Goal: Task Accomplishment & Management: Manage account settings

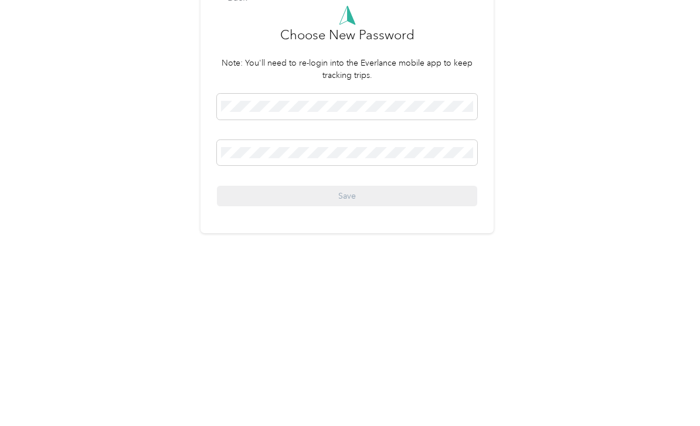
click at [596, 161] on div "Back Choose New Password Note: You'll need to re-login into the Everlance mobil…" at bounding box center [347, 225] width 694 height 375
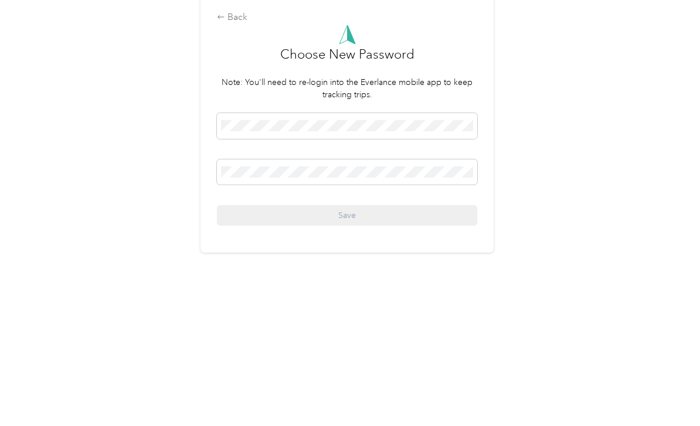
click at [627, 138] on div "Back Choose New Password Note: You'll need to re-login into the Everlance mobil…" at bounding box center [347, 225] width 694 height 375
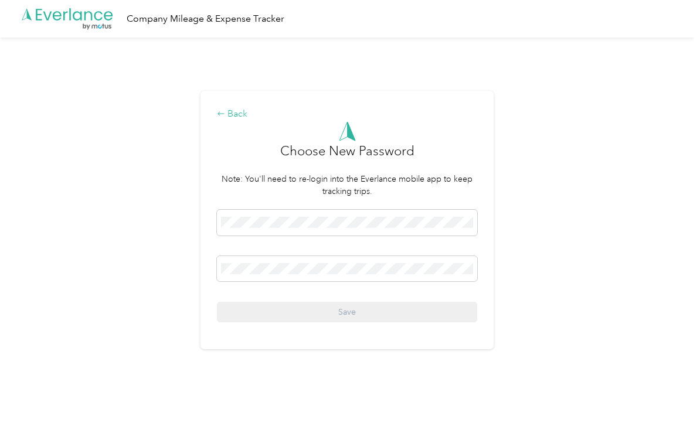
click at [241, 111] on div "Back" at bounding box center [347, 114] width 260 height 14
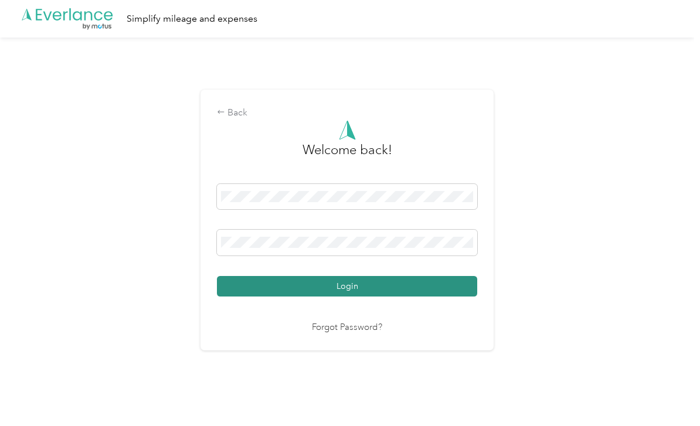
click at [392, 280] on button "Login" at bounding box center [347, 286] width 260 height 21
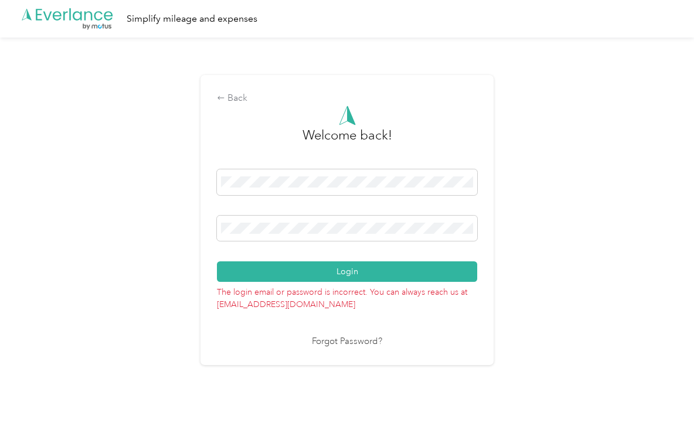
click at [361, 344] on link "Forgot Password?" at bounding box center [347, 341] width 70 height 13
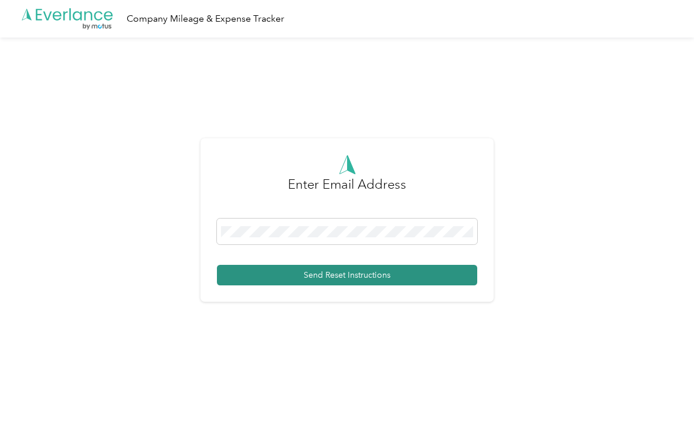
click at [348, 281] on button "Send Reset Instructions" at bounding box center [347, 275] width 260 height 21
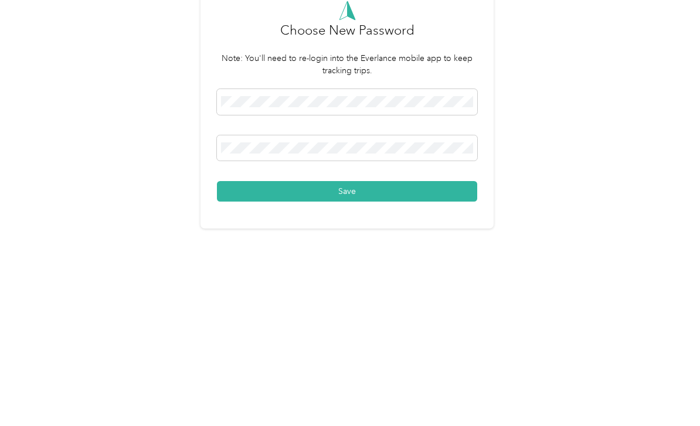
scroll to position [19, 0]
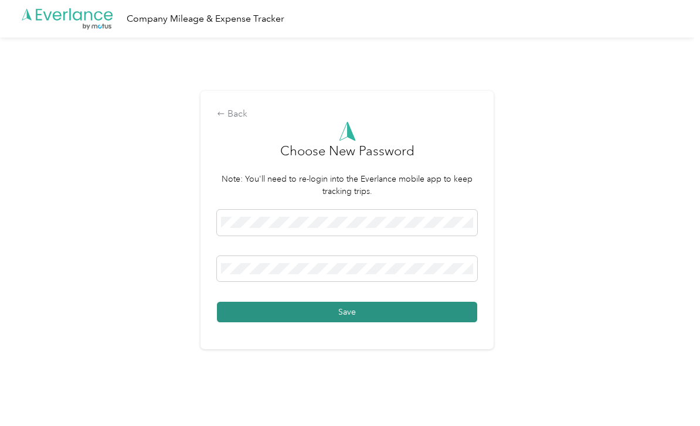
click at [367, 310] on button "Save" at bounding box center [347, 312] width 260 height 21
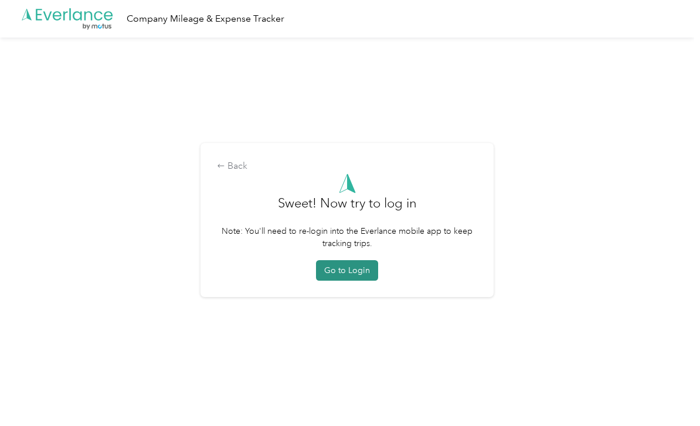
click at [360, 269] on button "Go to Login" at bounding box center [347, 270] width 62 height 21
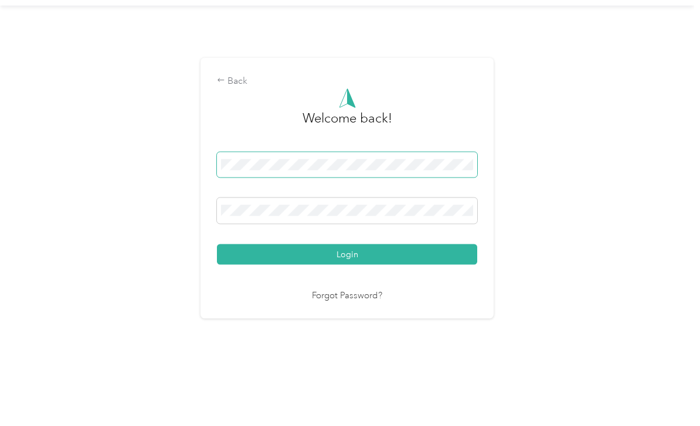
click at [315, 184] on span at bounding box center [347, 197] width 260 height 26
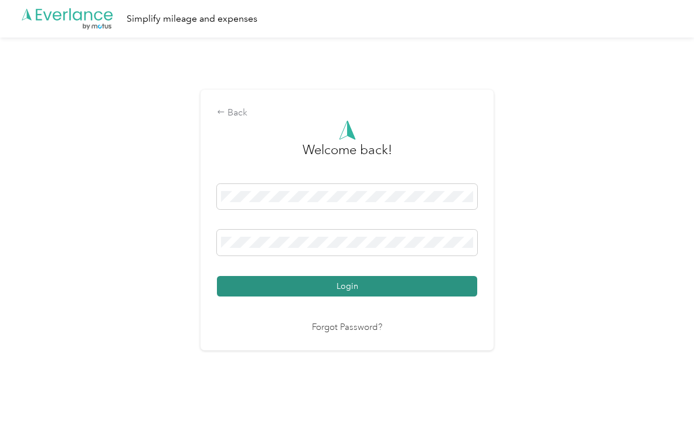
click at [355, 284] on button "Login" at bounding box center [347, 286] width 260 height 21
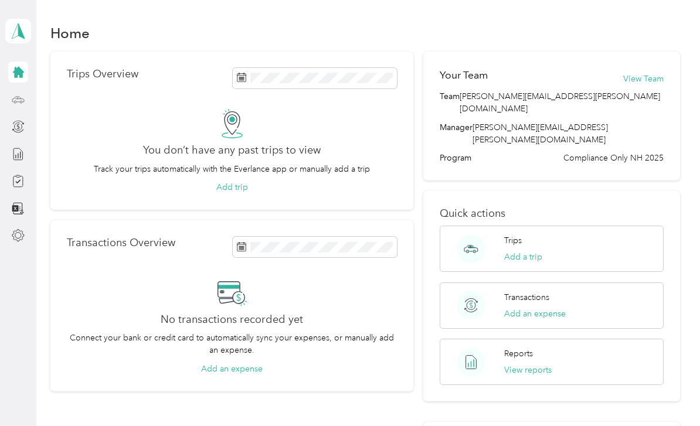
click at [16, 103] on icon at bounding box center [18, 99] width 13 height 13
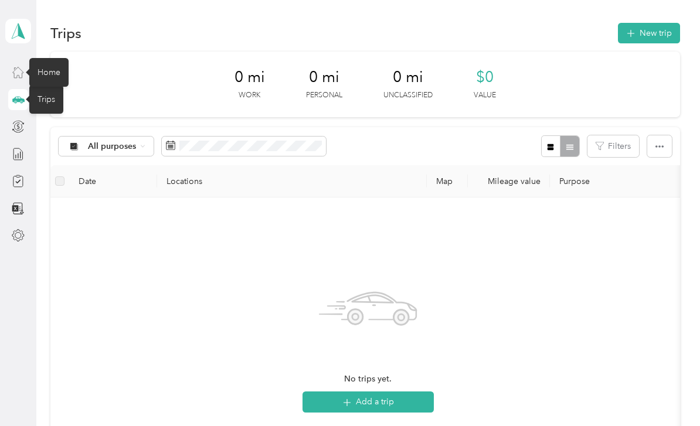
click at [18, 77] on icon at bounding box center [18, 72] width 13 height 13
click at [21, 81] on div at bounding box center [18, 72] width 20 height 21
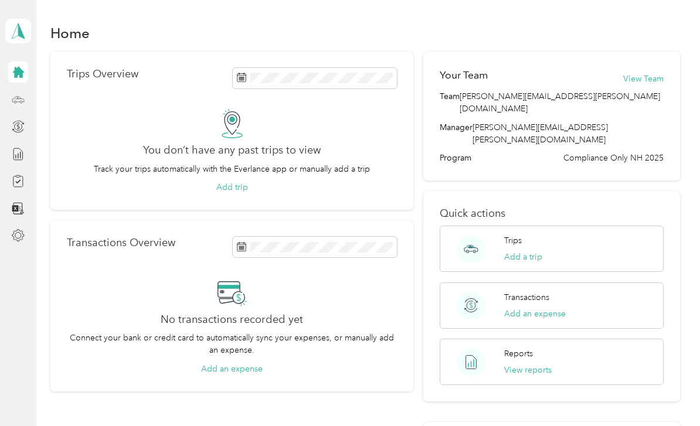
click at [13, 76] on icon at bounding box center [18, 72] width 13 height 13
click at [527, 251] on button "Add a trip" at bounding box center [523, 257] width 38 height 12
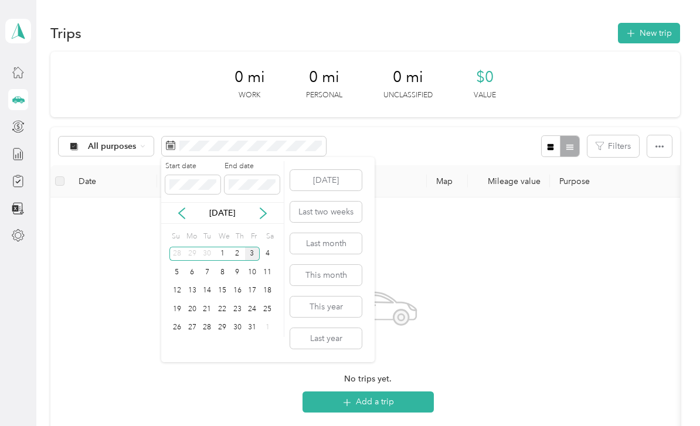
click at [249, 257] on div "3" at bounding box center [252, 254] width 15 height 15
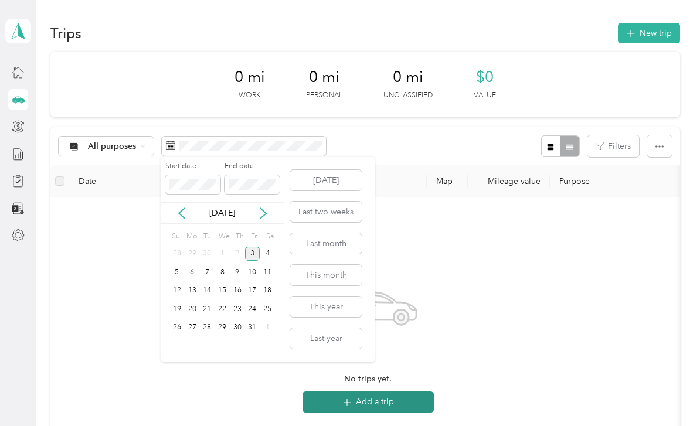
click at [384, 401] on button "Add a trip" at bounding box center [367, 402] width 131 height 21
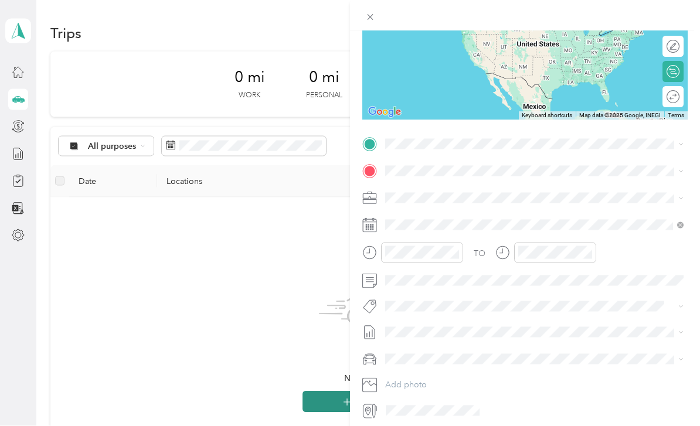
scroll to position [38, 0]
click at [376, 404] on div at bounding box center [524, 411] width 325 height 19
click at [365, 414] on icon at bounding box center [369, 411] width 15 height 15
click at [371, 17] on icon at bounding box center [370, 17] width 10 height 10
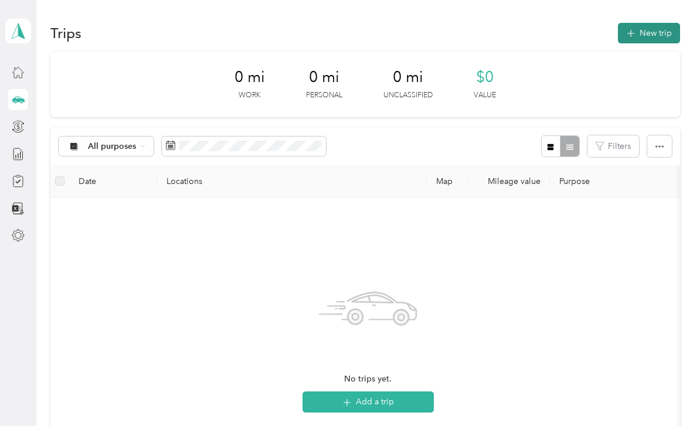
click at [635, 28] on span "button" at bounding box center [630, 33] width 9 height 10
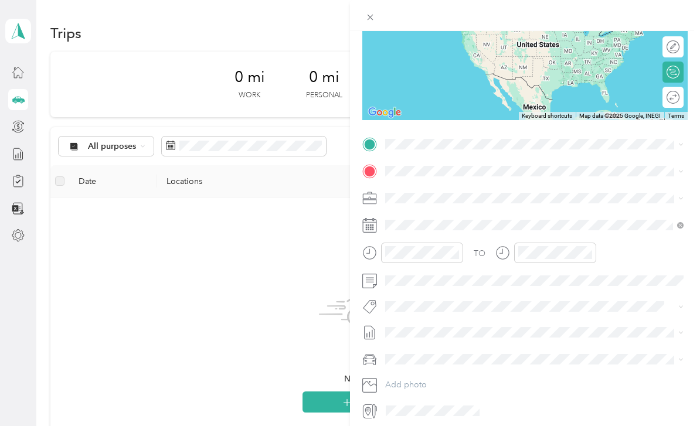
scroll to position [38, 0]
click at [495, 419] on div at bounding box center [535, 411] width 306 height 19
click at [457, 251] on icon "close-circle" at bounding box center [455, 253] width 8 height 8
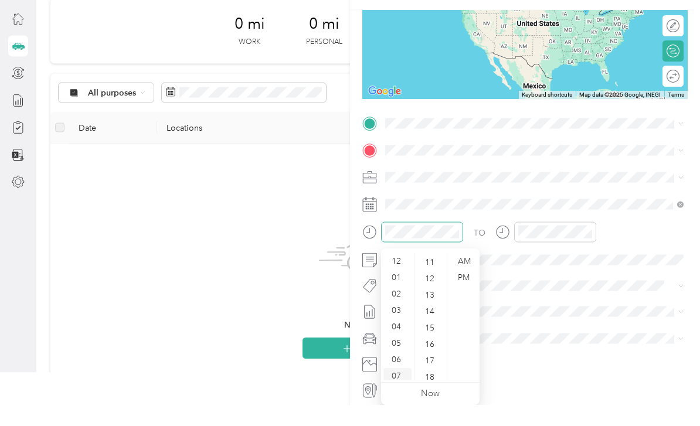
click at [398, 389] on div "07" at bounding box center [397, 397] width 28 height 16
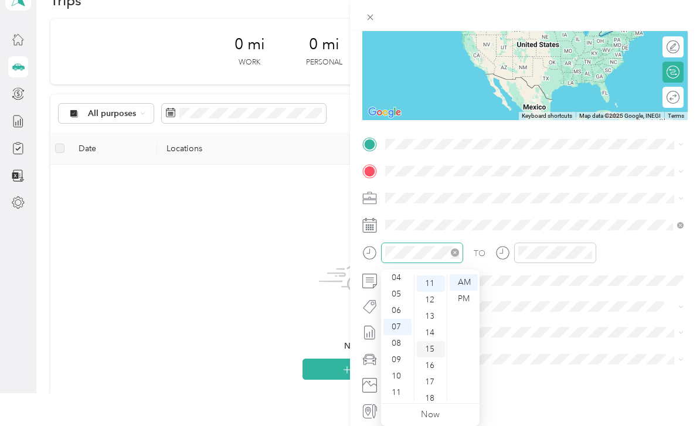
click at [430, 348] on div "15" at bounding box center [431, 349] width 28 height 16
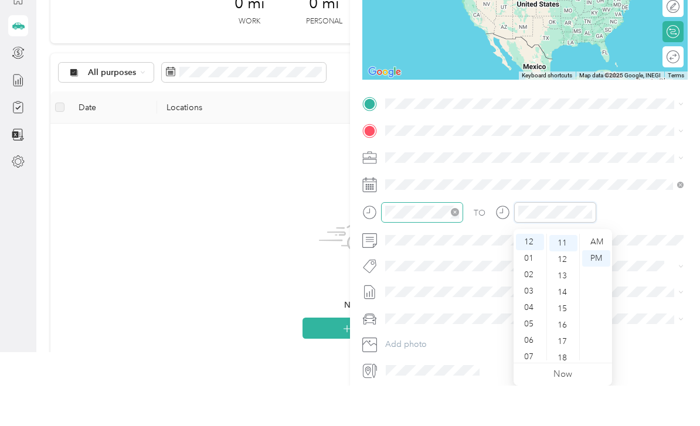
scroll to position [38, 0]
click at [600, 274] on div "AM" at bounding box center [596, 282] width 28 height 16
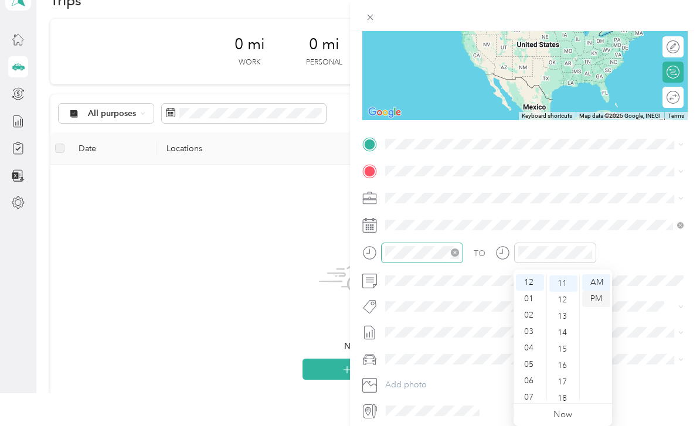
click at [600, 291] on div "PM" at bounding box center [596, 299] width 28 height 16
click at [600, 280] on div "AM" at bounding box center [596, 282] width 28 height 16
click at [532, 391] on div "07" at bounding box center [530, 397] width 28 height 16
click at [529, 344] on div "08" at bounding box center [530, 343] width 28 height 16
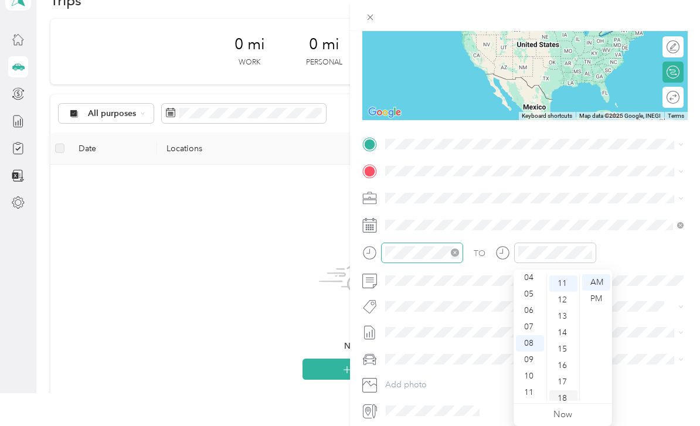
click at [563, 394] on div "18" at bounding box center [563, 398] width 28 height 16
click at [566, 383] on div "24" at bounding box center [563, 382] width 28 height 16
click at [561, 379] on div "30" at bounding box center [563, 382] width 28 height 16
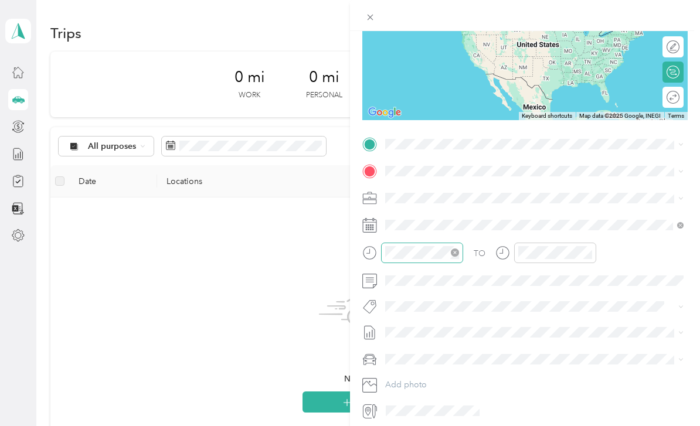
click at [375, 409] on icon at bounding box center [374, 410] width 2 height 13
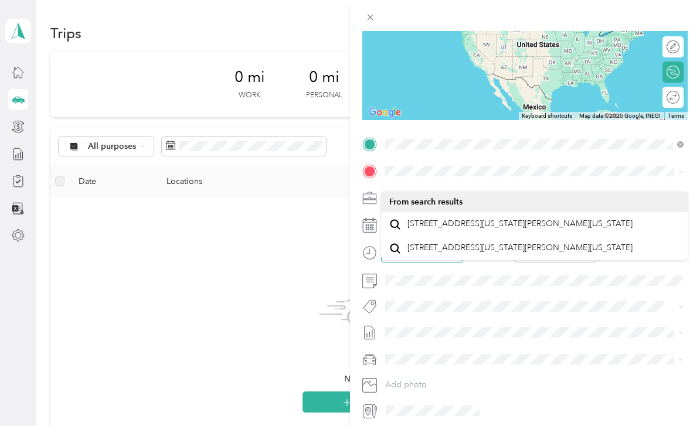
click at [373, 171] on icon at bounding box center [370, 171] width 11 height 11
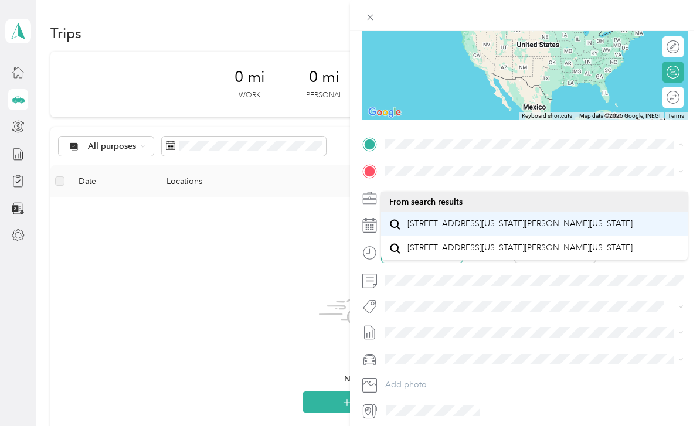
click at [504, 219] on span "6061 Kentucky Highway 120 Marion, Kentucky 42064, United States" at bounding box center [519, 224] width 225 height 11
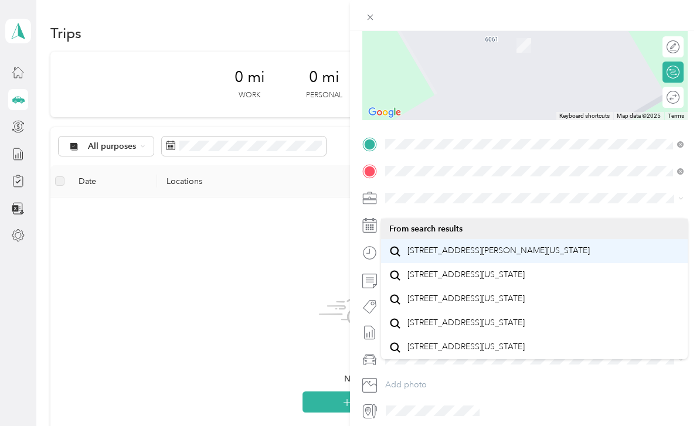
click at [517, 246] on span "156 Aurora Highway Hardin, Kentucky 42048, United States" at bounding box center [498, 251] width 182 height 11
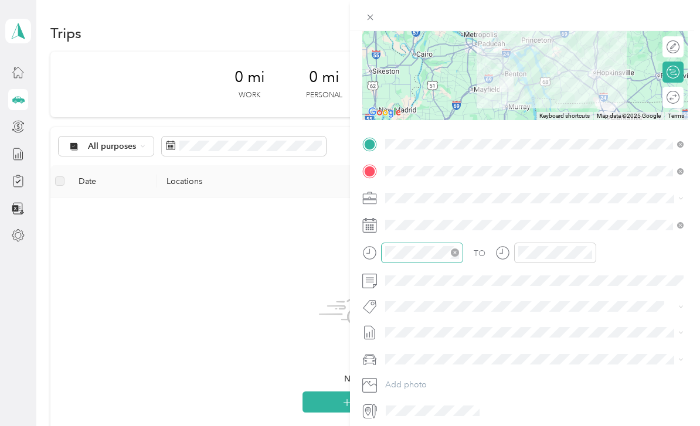
click at [329, 363] on div "New Trip Save This trip cannot be edited because it is either under review, app…" at bounding box center [350, 213] width 700 height 426
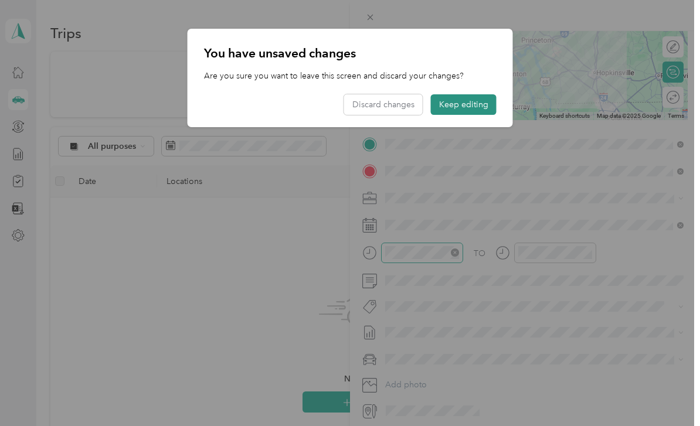
click at [481, 110] on button "Keep editing" at bounding box center [464, 104] width 66 height 21
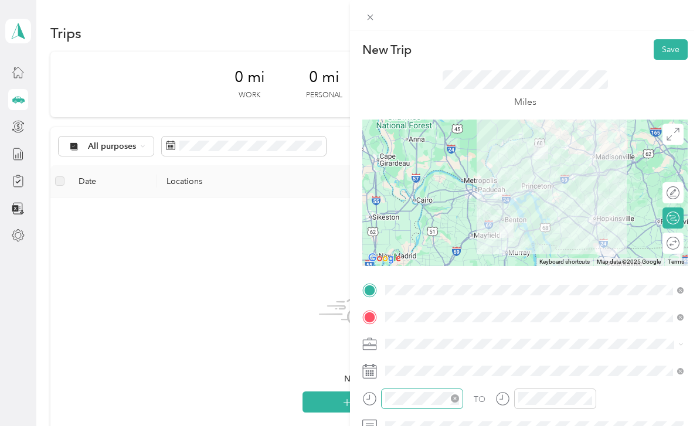
scroll to position [0, 0]
click at [674, 49] on button "Save" at bounding box center [671, 49] width 34 height 21
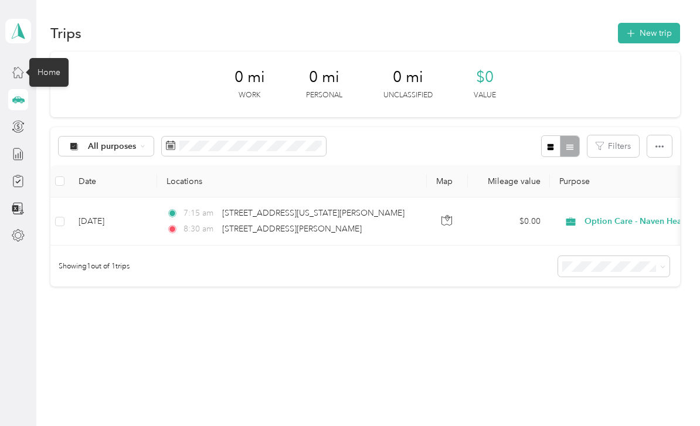
click at [49, 58] on div "Home" at bounding box center [48, 72] width 39 height 29
click at [51, 58] on div "Home" at bounding box center [48, 72] width 39 height 29
click at [46, 58] on div "Home" at bounding box center [48, 72] width 39 height 29
click at [55, 58] on div "Home" at bounding box center [48, 72] width 39 height 29
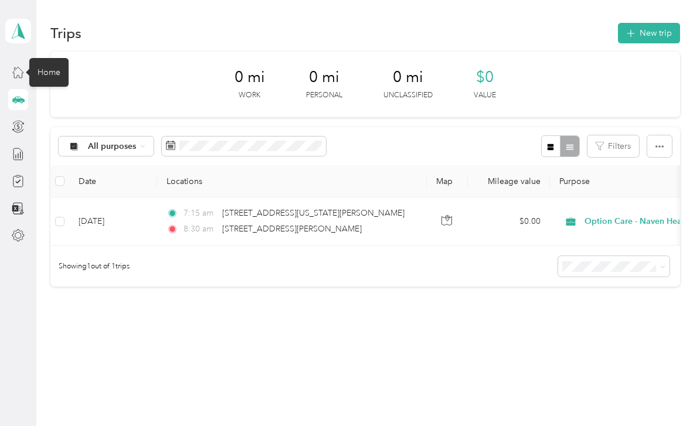
click at [44, 58] on div "Home" at bounding box center [48, 72] width 39 height 29
click at [26, 89] on div at bounding box center [18, 99] width 20 height 21
click at [16, 66] on icon at bounding box center [18, 72] width 13 height 13
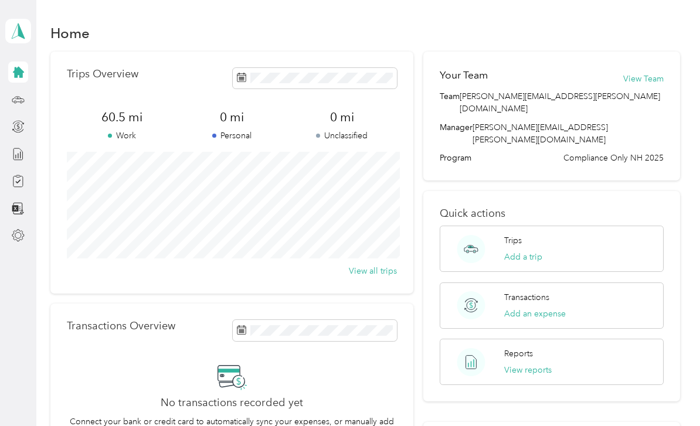
click at [49, 58] on div "Home" at bounding box center [48, 72] width 39 height 29
click at [535, 251] on button "Add a trip" at bounding box center [523, 257] width 38 height 12
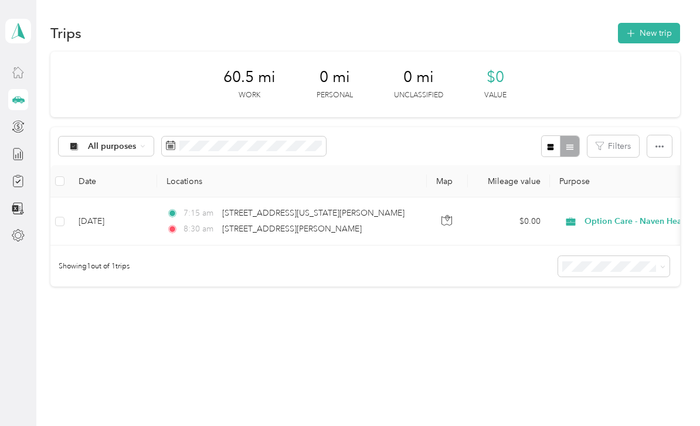
click at [164, 246] on div "Showing 1 out of 1 trips" at bounding box center [364, 266] width 629 height 41
click at [382, 127] on div "All purposes Filters" at bounding box center [364, 146] width 629 height 38
click at [406, 246] on div "Showing 1 out of 1 trips" at bounding box center [364, 266] width 629 height 41
click at [454, 211] on button "button" at bounding box center [446, 221] width 21 height 21
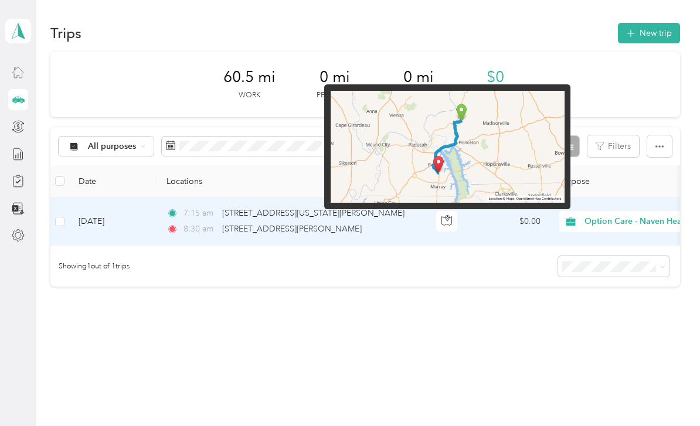
click at [464, 246] on div "Showing 1 out of 1 trips" at bounding box center [364, 266] width 629 height 41
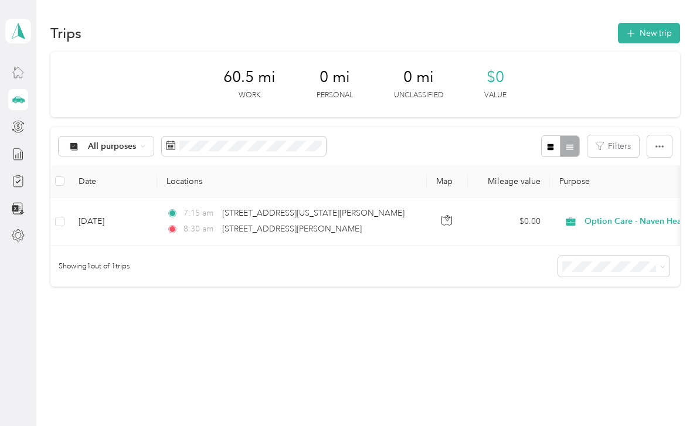
click at [471, 246] on div "Showing 1 out of 1 trips" at bounding box center [364, 266] width 629 height 41
click at [665, 264] on icon at bounding box center [662, 266] width 5 height 5
click at [522, 284] on div "60.5 mi Work 0 mi Personal 0 mi Unclassified $0 Value All purposes Filters Date…" at bounding box center [364, 190] width 629 height 277
click at [669, 135] on button "button" at bounding box center [659, 146] width 25 height 22
click at [487, 274] on div "60.5 mi Work 0 mi Personal 0 mi Unclassified $0 Value All purposes Filters Date…" at bounding box center [364, 190] width 629 height 277
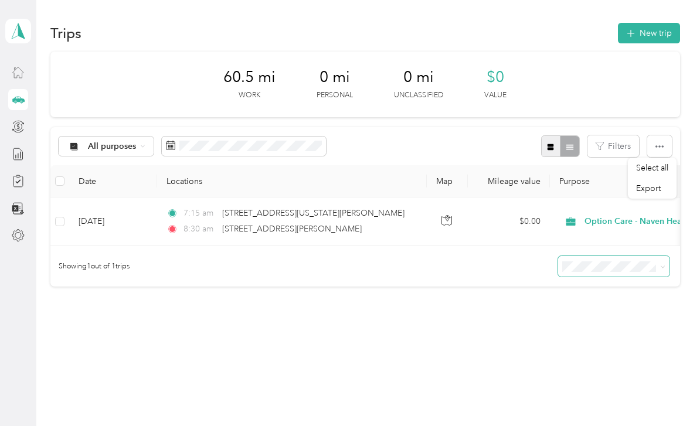
click at [555, 135] on button "button" at bounding box center [551, 146] width 20 height 22
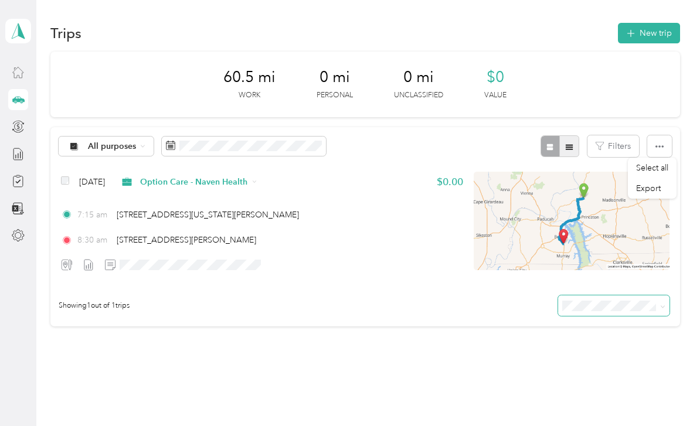
click at [576, 135] on button "button" at bounding box center [569, 146] width 20 height 22
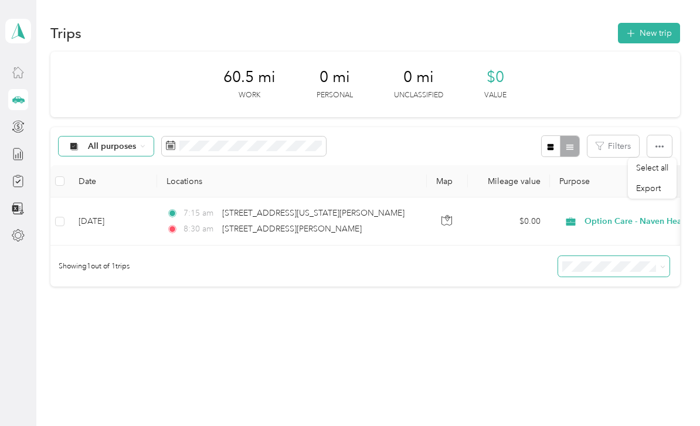
click at [96, 142] on span "All purposes" at bounding box center [112, 146] width 49 height 8
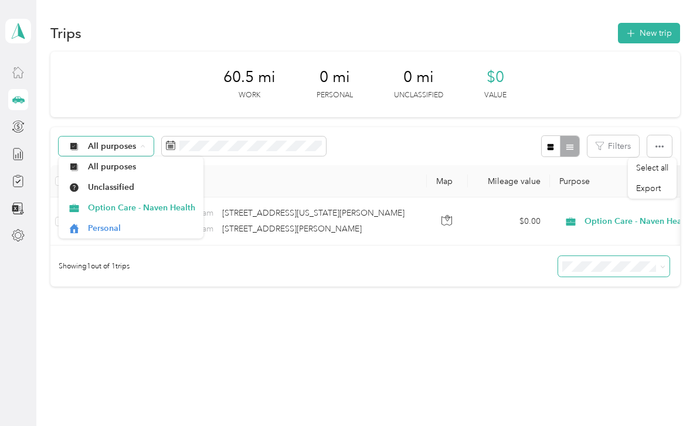
click at [98, 137] on div "All purposes" at bounding box center [106, 147] width 95 height 20
click at [42, 58] on div "Home" at bounding box center [48, 72] width 39 height 29
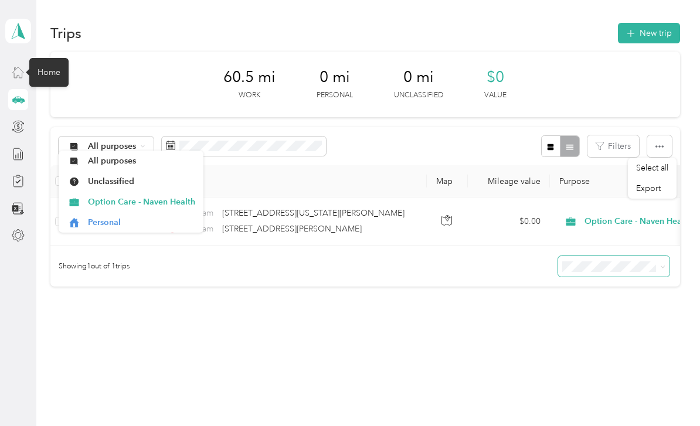
click at [47, 58] on div "Home" at bounding box center [48, 72] width 39 height 29
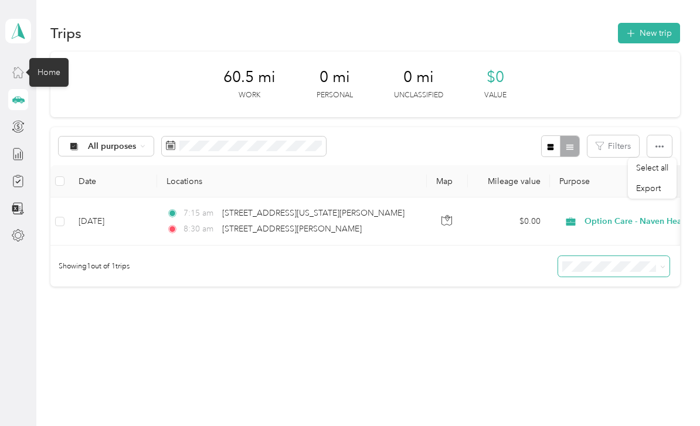
click at [53, 58] on div "Home" at bounding box center [48, 72] width 39 height 29
click at [51, 58] on div "Home" at bounding box center [48, 72] width 39 height 29
click at [18, 66] on icon at bounding box center [18, 72] width 13 height 13
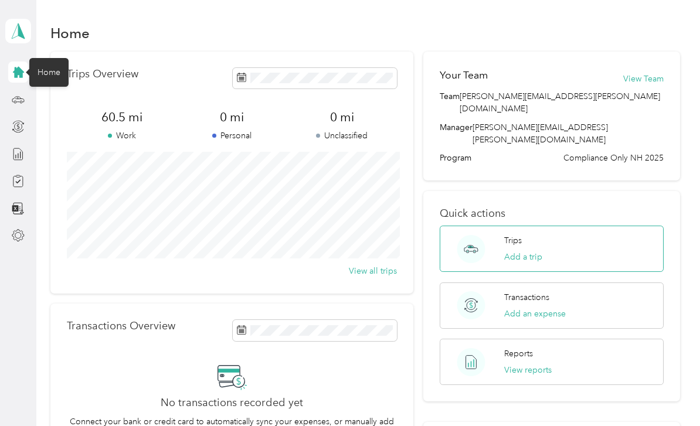
click at [465, 235] on circle at bounding box center [471, 249] width 28 height 28
click at [526, 251] on button "Add a trip" at bounding box center [523, 257] width 38 height 12
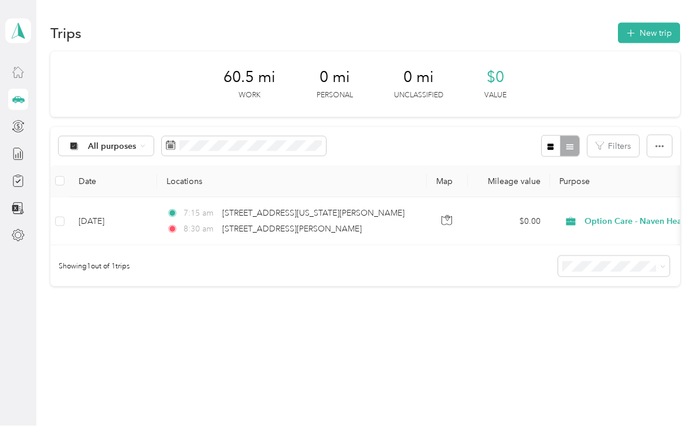
scroll to position [38, 0]
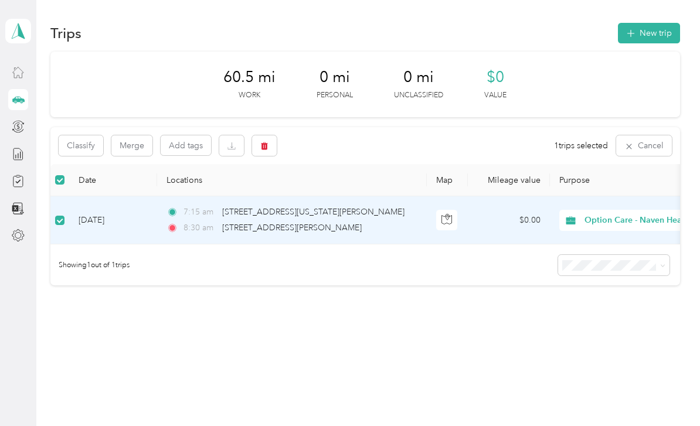
click at [611, 214] on span "Option Care - Naven Health" at bounding box center [637, 220] width 107 height 13
click at [668, 236] on span "Option Care - Naven Health" at bounding box center [638, 242] width 108 height 12
click at [369, 205] on td "7:15 am 6061 Kentucky Highway 120, Marion 8:30 am 156 Aurora Highway, Hardin" at bounding box center [292, 220] width 270 height 48
click at [445, 214] on icon "button" at bounding box center [446, 219] width 11 height 11
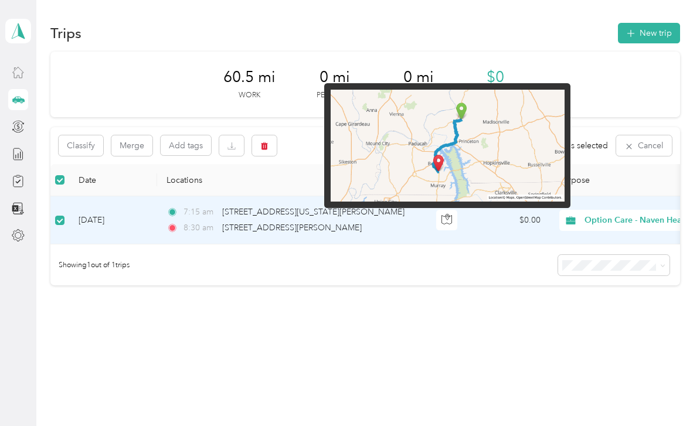
click at [370, 222] on div "8:30 am 156 Aurora Highway, Hardin" at bounding box center [289, 228] width 246 height 13
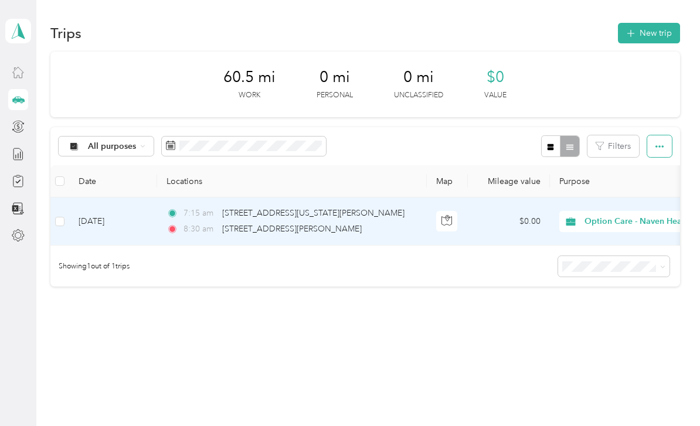
click at [664, 142] on icon "button" at bounding box center [659, 146] width 8 height 8
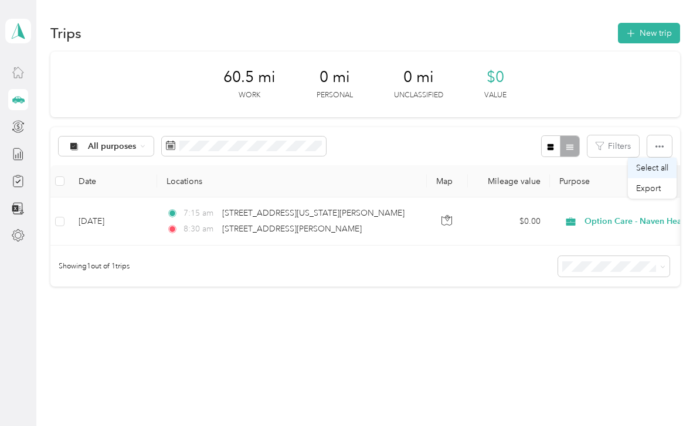
click at [658, 163] on span "Select all" at bounding box center [652, 168] width 32 height 10
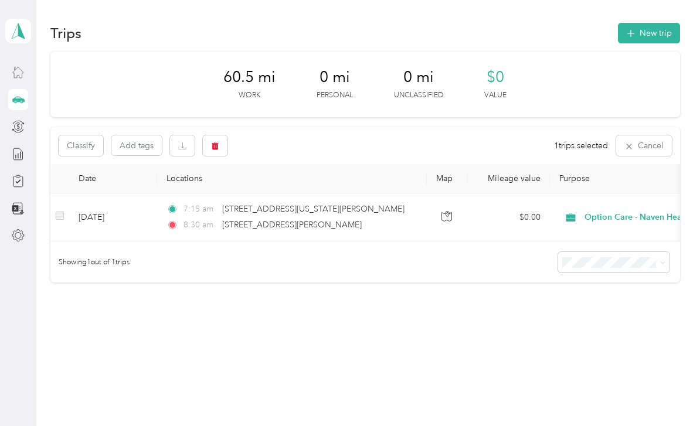
click at [597, 135] on div "1 trips selected Cancel" at bounding box center [613, 145] width 118 height 21
click at [634, 142] on icon "button" at bounding box center [628, 146] width 9 height 9
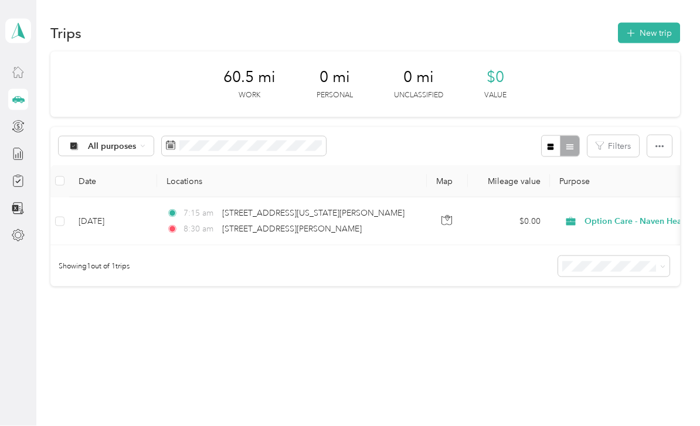
scroll to position [0, 0]
click at [634, 35] on icon "button" at bounding box center [631, 34] width 8 height 8
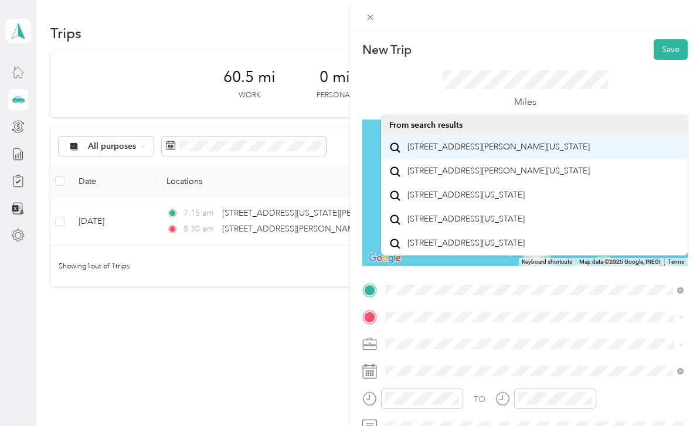
click at [496, 152] on span "156 Aurora Highway Hardin, Kentucky 42048, United States" at bounding box center [498, 147] width 182 height 11
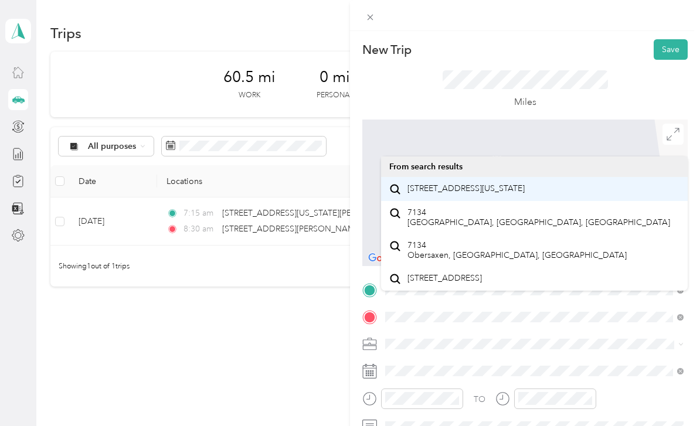
click at [498, 194] on span "7134 Crooked Creek Road Owensboro, Kentucky 42301, United States" at bounding box center [465, 188] width 117 height 11
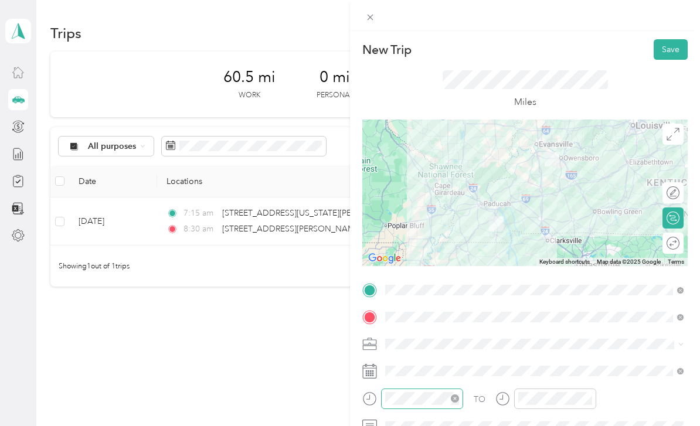
click at [454, 400] on icon "close-circle" at bounding box center [455, 399] width 8 height 8
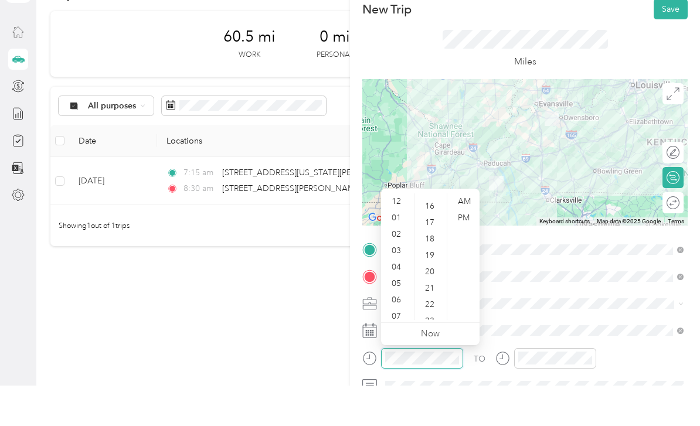
scroll to position [261, 0]
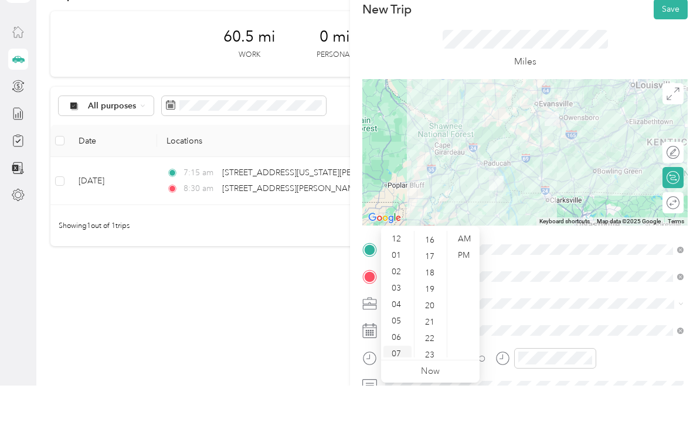
click at [400, 386] on div "07" at bounding box center [397, 394] width 28 height 16
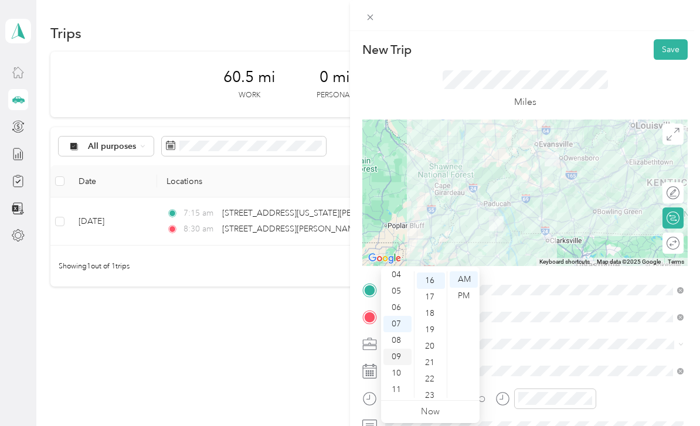
click at [403, 349] on div "09" at bounding box center [397, 357] width 28 height 16
click at [432, 387] on div "23" at bounding box center [431, 395] width 28 height 16
click at [434, 387] on div "30" at bounding box center [431, 395] width 28 height 16
click at [434, 387] on div "37" at bounding box center [431, 395] width 28 height 16
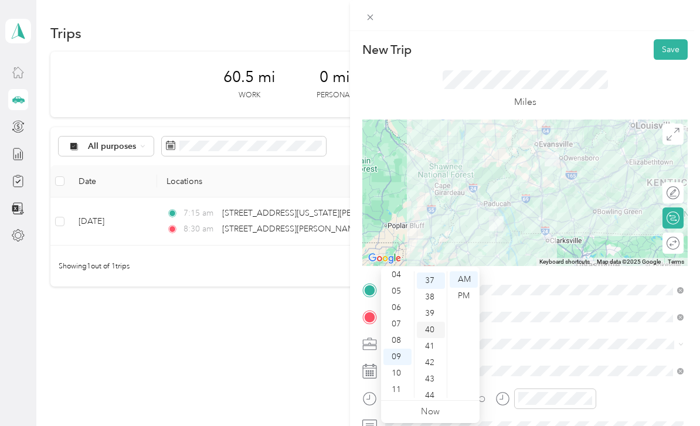
click at [433, 322] on div "40" at bounding box center [431, 330] width 28 height 16
click at [430, 273] on div "40" at bounding box center [431, 281] width 28 height 16
click at [468, 271] on div "AM" at bounding box center [464, 279] width 28 height 16
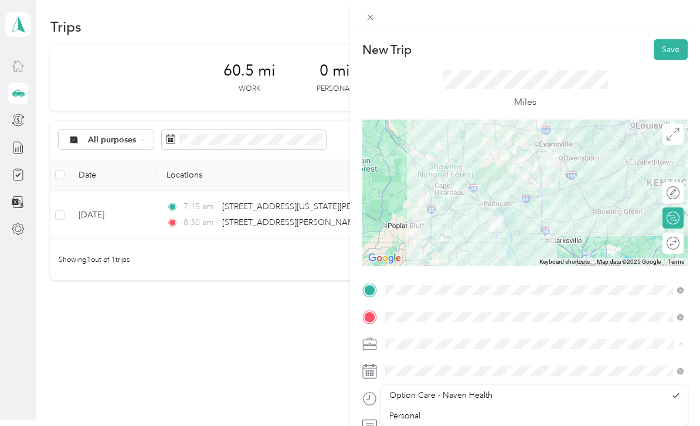
click at [594, 397] on div at bounding box center [555, 399] width 82 height 21
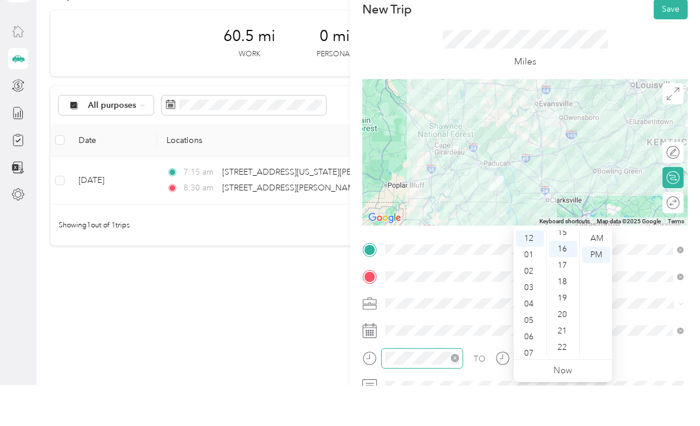
scroll to position [261, 0]
click at [535, 386] on div "07" at bounding box center [530, 394] width 28 height 16
click at [536, 382] on div "11" at bounding box center [530, 390] width 28 height 16
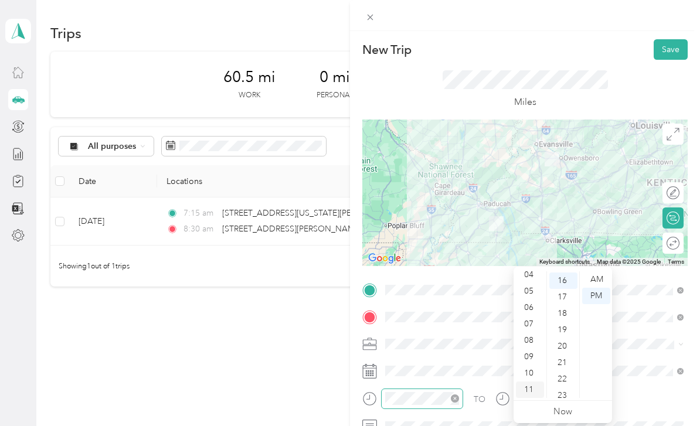
click at [529, 382] on div "11" at bounding box center [530, 390] width 28 height 16
click at [585, 356] on ul "AM PM" at bounding box center [595, 334] width 33 height 127
click at [564, 387] on div "23" at bounding box center [563, 395] width 28 height 16
click at [569, 387] on div "30" at bounding box center [563, 395] width 28 height 16
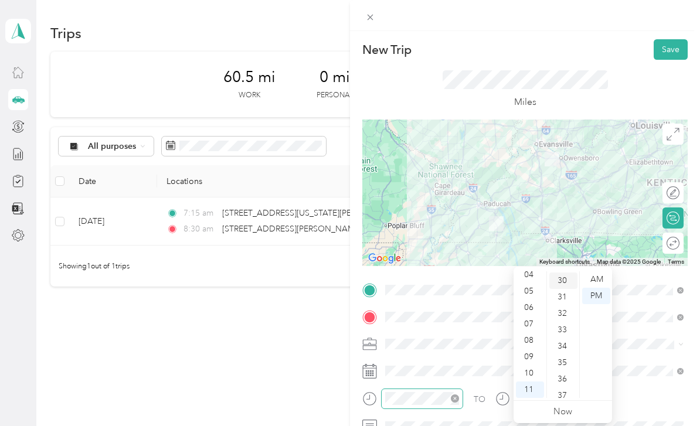
click at [564, 273] on div "30" at bounding box center [563, 281] width 28 height 16
click at [598, 271] on div "AM" at bounding box center [596, 279] width 28 height 16
click at [606, 271] on div "AM" at bounding box center [596, 279] width 28 height 16
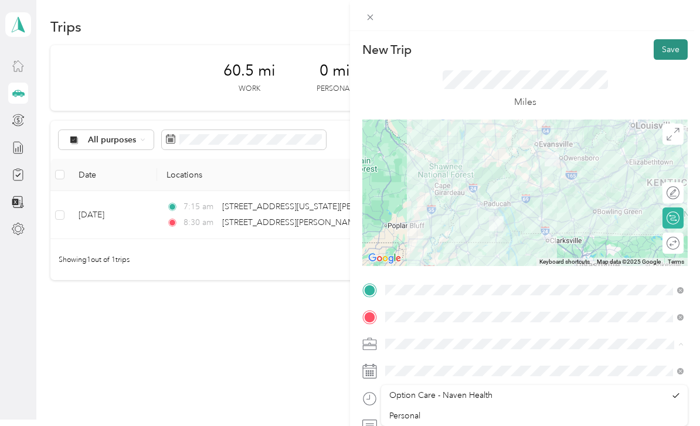
click at [673, 52] on button "Save" at bounding box center [671, 49] width 34 height 21
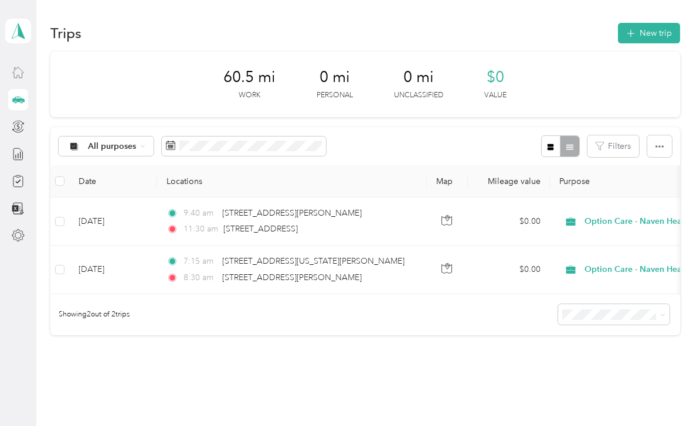
scroll to position [0, 0]
